Goal: Task Accomplishment & Management: Use online tool/utility

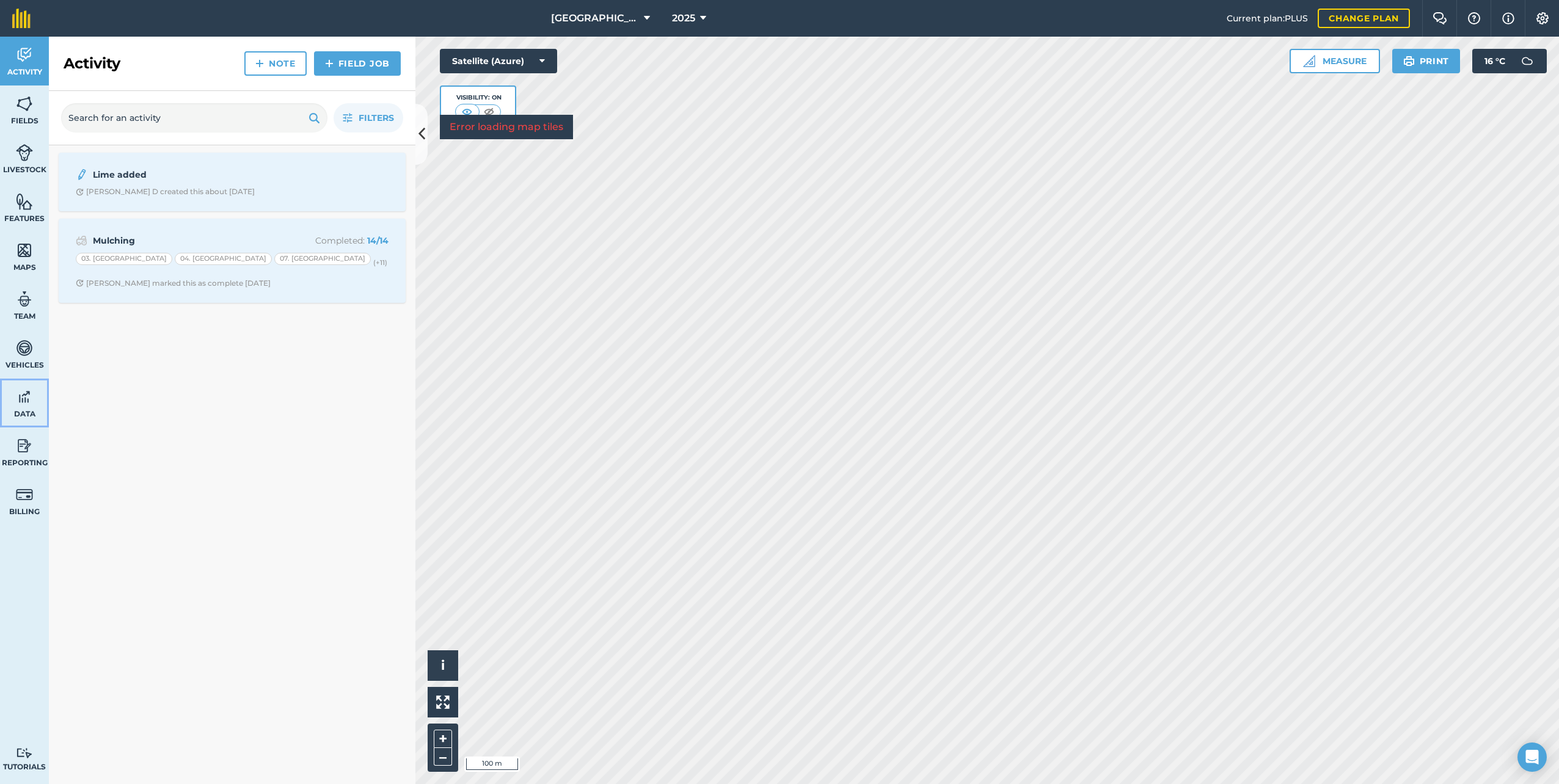
click at [28, 395] on img at bounding box center [24, 397] width 17 height 18
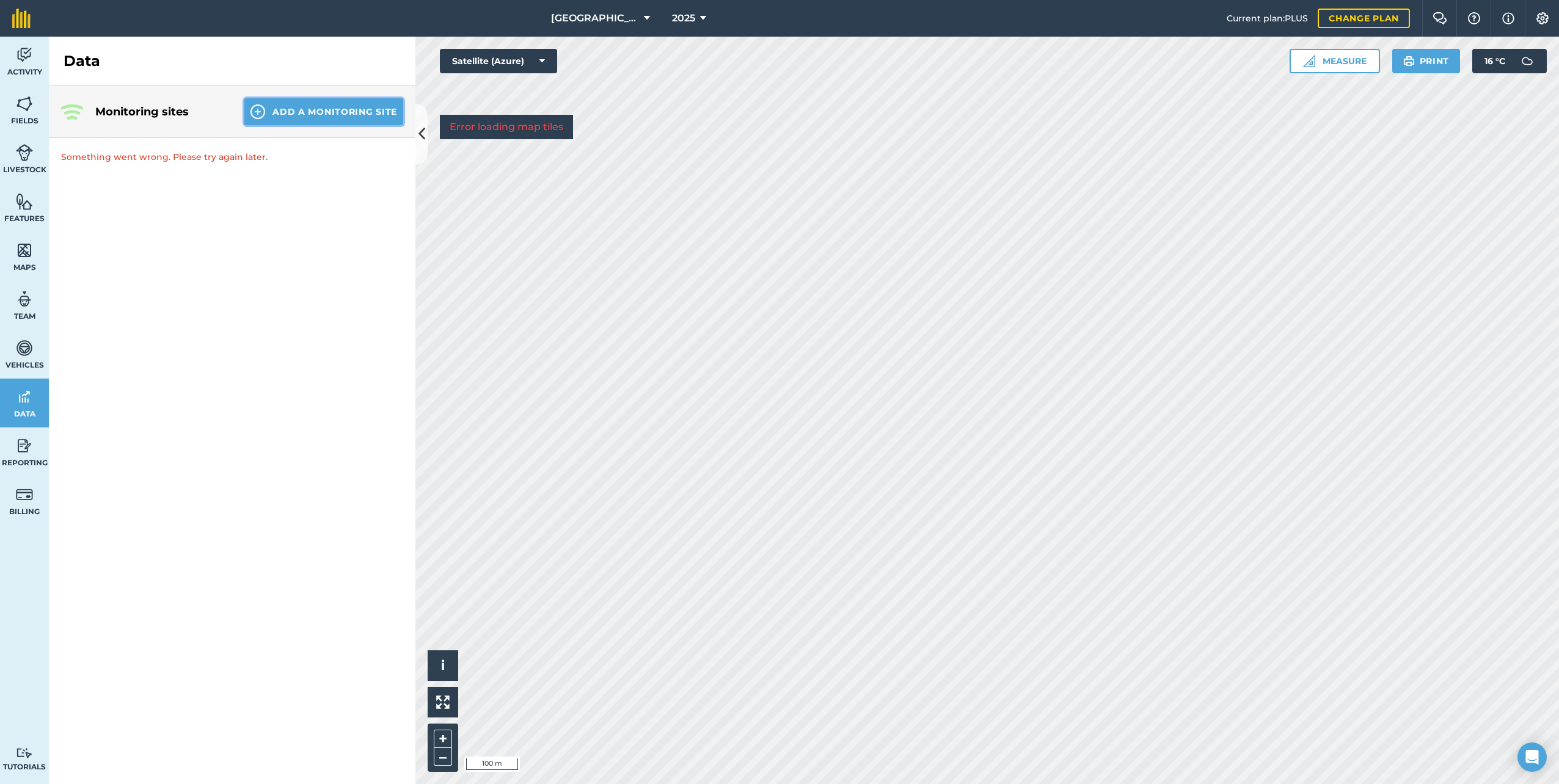
click at [332, 105] on button "Add a Monitoring Site" at bounding box center [323, 112] width 159 height 27
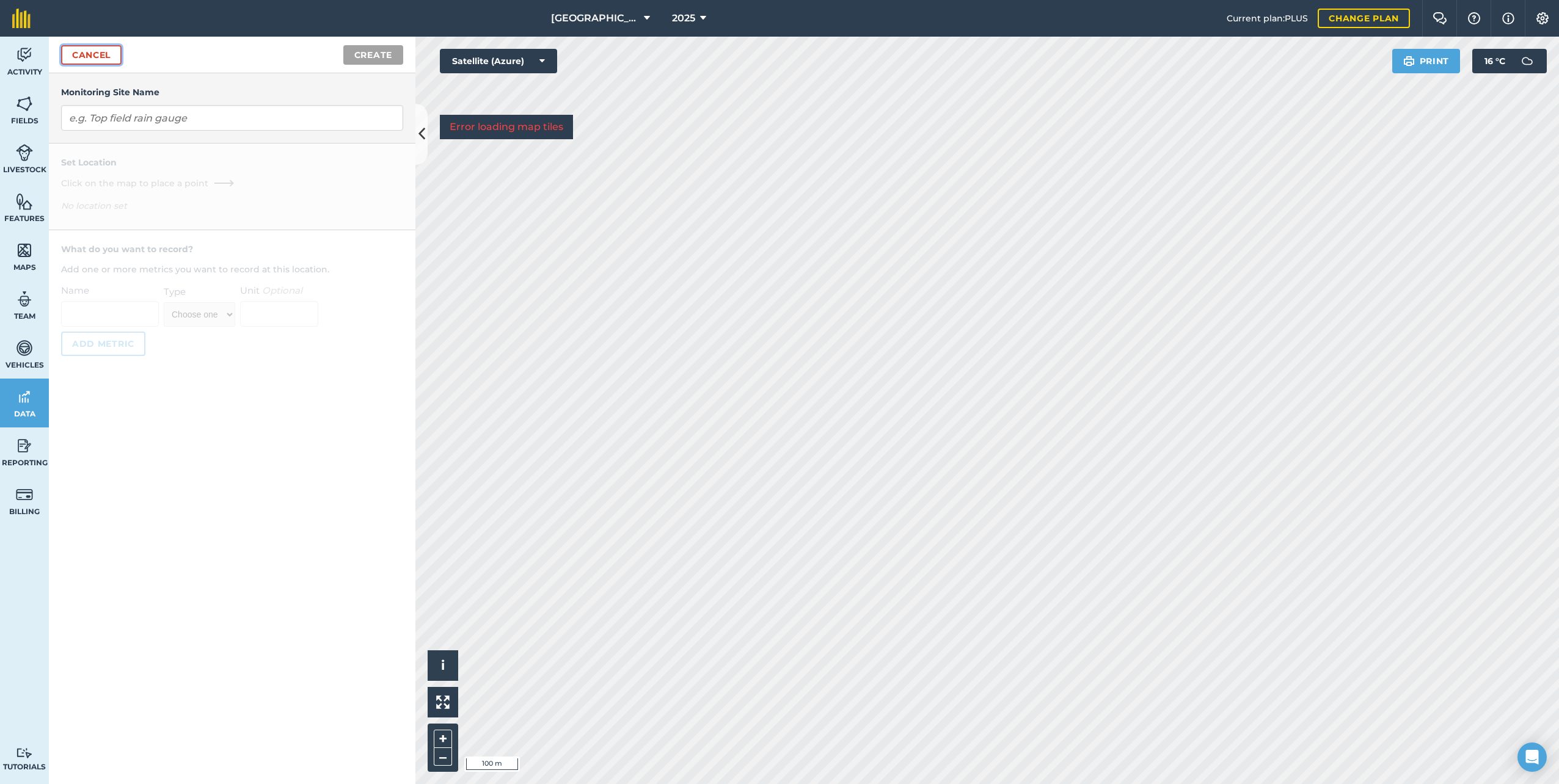
click at [99, 47] on link "Cancel" at bounding box center [91, 55] width 60 height 20
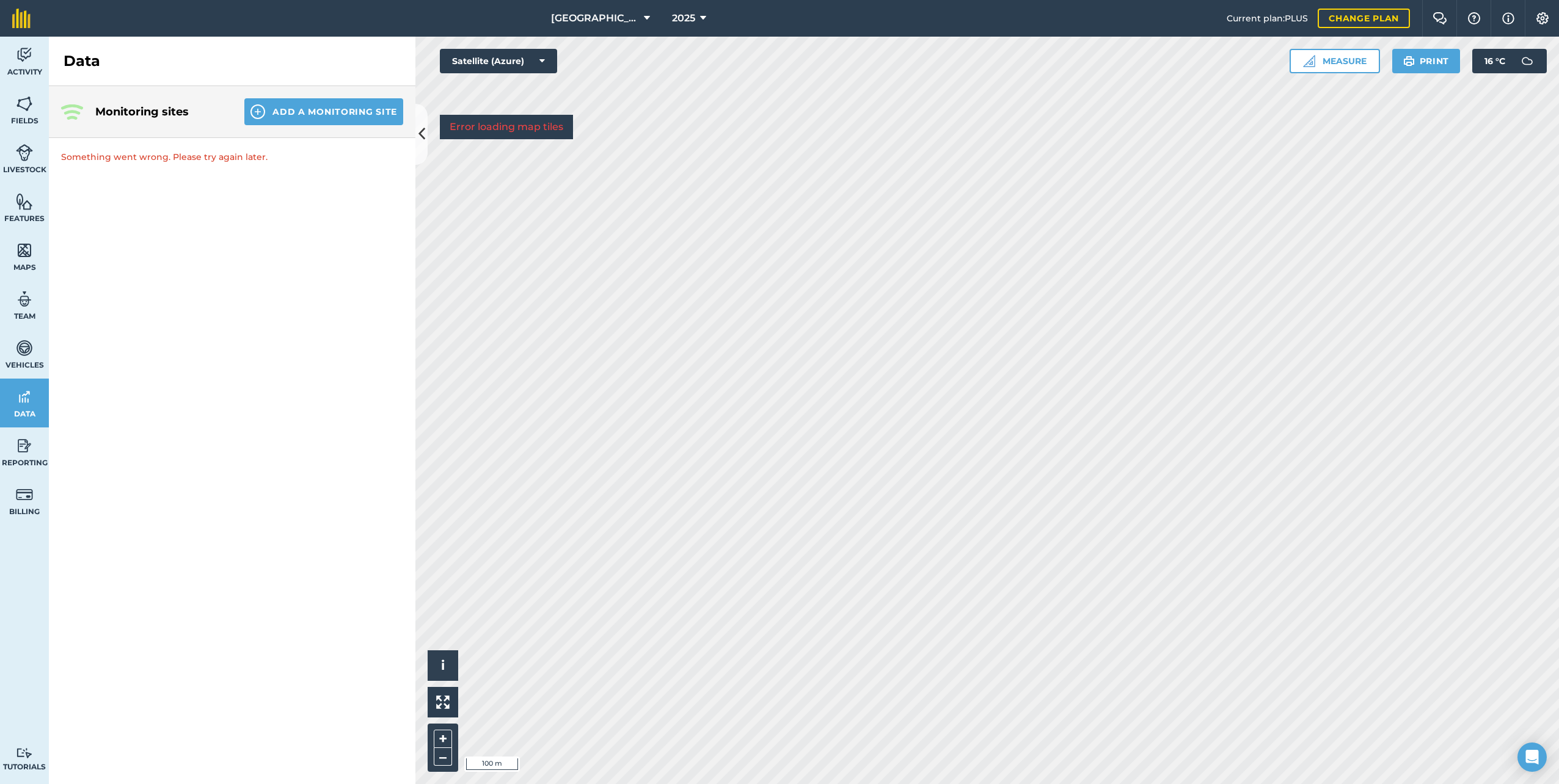
click at [110, 110] on h4 "Monitoring sites" at bounding box center [160, 111] width 129 height 17
click at [107, 156] on p "Something went wrong. Please try again later." at bounding box center [231, 157] width 367 height 38
